Goal: Task Accomplishment & Management: Use online tool/utility

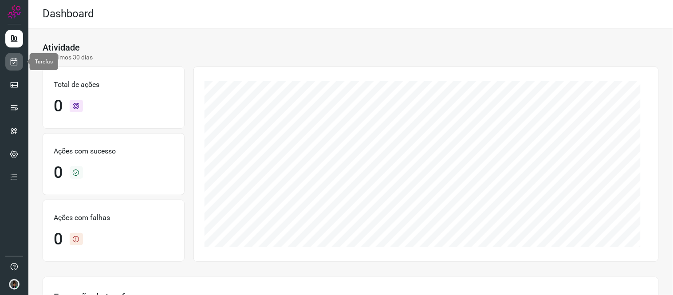
click at [14, 55] on link at bounding box center [14, 62] width 18 height 18
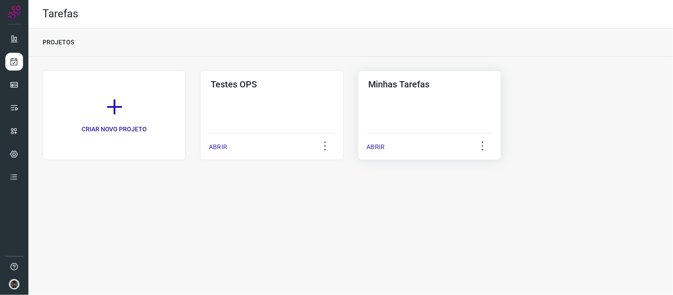
click at [370, 102] on div "Minhas Tarefas ABRIR" at bounding box center [429, 115] width 143 height 90
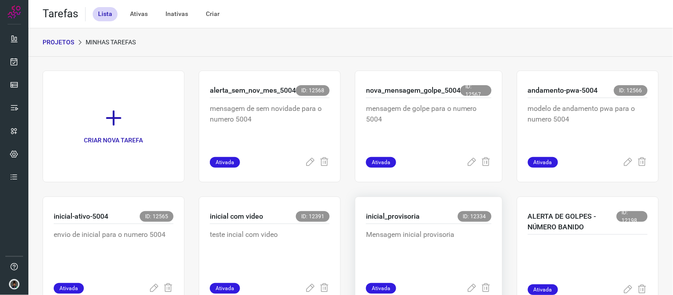
click at [417, 226] on div "Mensagem inicial provisoria" at bounding box center [428, 253] width 125 height 59
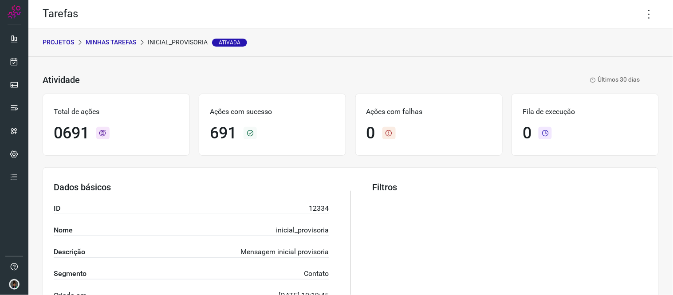
drag, startPoint x: 641, startPoint y: 6, endPoint x: 598, endPoint y: 50, distance: 61.4
click at [640, 7] on icon at bounding box center [649, 14] width 19 height 19
click at [603, 56] on li "Executar" at bounding box center [610, 58] width 81 height 14
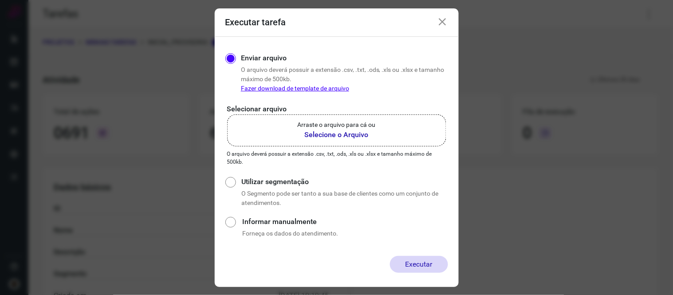
click at [409, 122] on label "Arraste o arquivo para cá ou Selecione o Arquivo" at bounding box center [336, 130] width 219 height 32
click at [0, 0] on input "Arraste o arquivo para cá ou Selecione o Arquivo" at bounding box center [0, 0] width 0 height 0
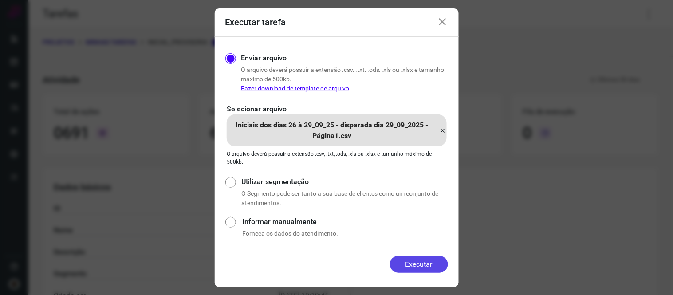
click at [417, 260] on button "Executar" at bounding box center [419, 264] width 58 height 17
